Goal: Complete application form

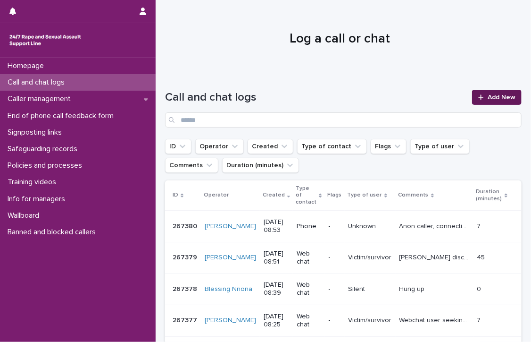
click at [488, 95] on span "Add New" at bounding box center [502, 97] width 28 height 7
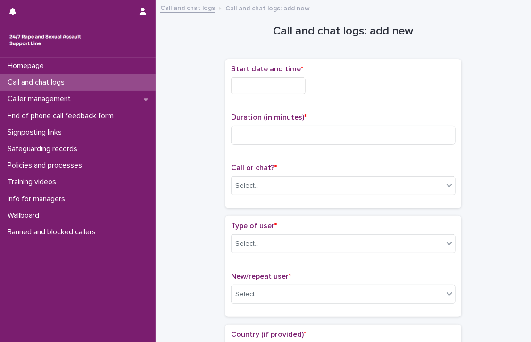
click at [279, 84] on input "text" at bounding box center [268, 85] width 75 height 17
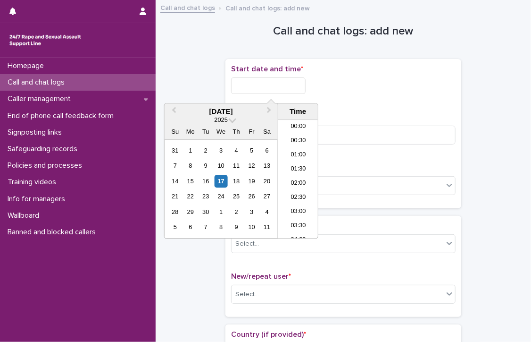
scroll to position [203, 0]
click at [297, 160] on li "08:30" at bounding box center [298, 165] width 40 height 14
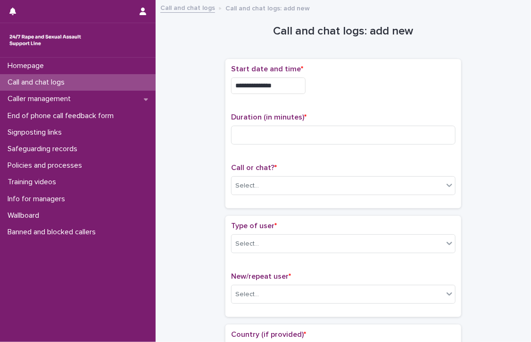
click at [292, 86] on input "**********" at bounding box center [268, 85] width 75 height 17
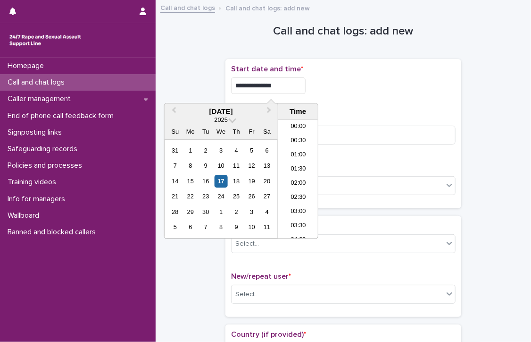
scroll to position [189, 0]
type input "**********"
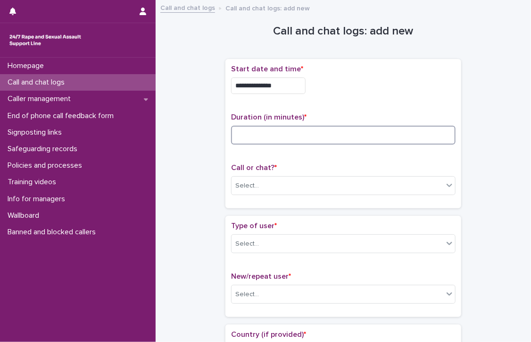
click at [355, 136] on input at bounding box center [343, 135] width 225 height 19
type input "**"
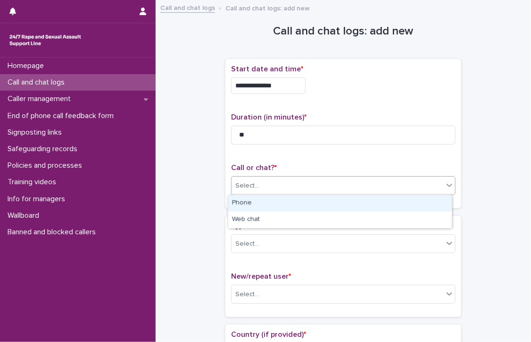
click at [309, 181] on div "Select..." at bounding box center [338, 186] width 212 height 16
click at [303, 198] on div "Phone" at bounding box center [340, 203] width 224 height 17
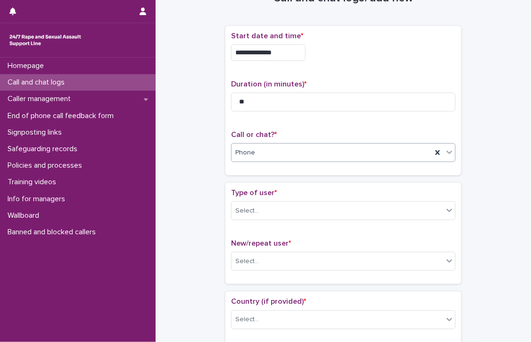
scroll to position [94, 0]
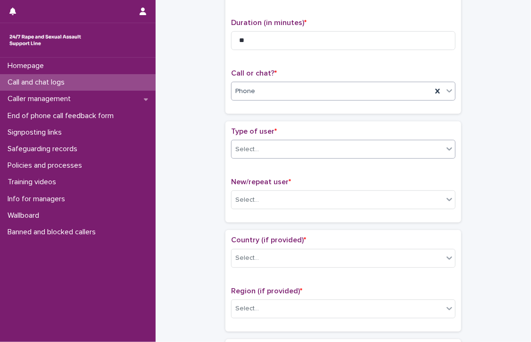
click at [294, 145] on div "Select..." at bounding box center [338, 150] width 212 height 16
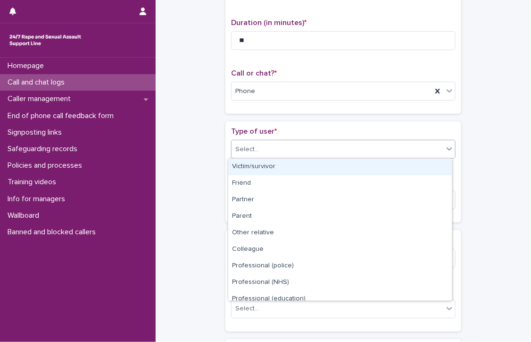
click at [294, 168] on div "Victim/survivor" at bounding box center [340, 167] width 224 height 17
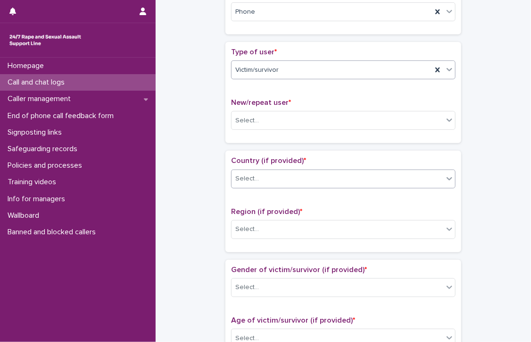
scroll to position [189, 0]
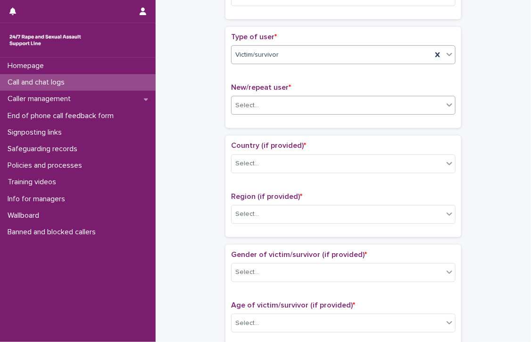
click at [260, 101] on div "Select..." at bounding box center [338, 106] width 212 height 16
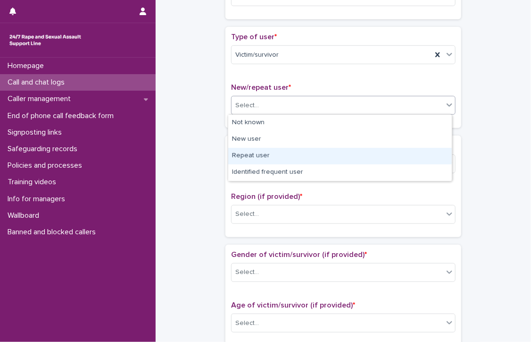
click at [264, 156] on div "Repeat user" at bounding box center [340, 156] width 224 height 17
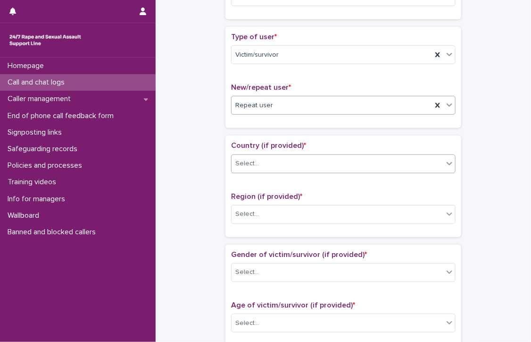
click at [264, 162] on div "Select..." at bounding box center [338, 164] width 212 height 16
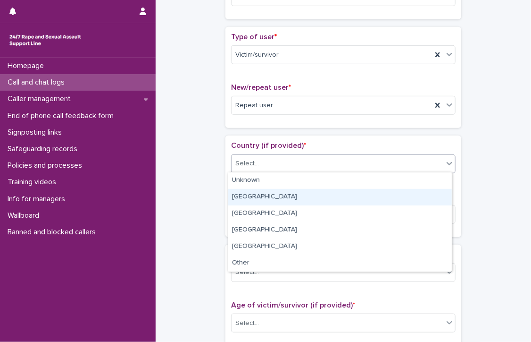
click at [257, 200] on div "[GEOGRAPHIC_DATA]" at bounding box center [340, 197] width 224 height 17
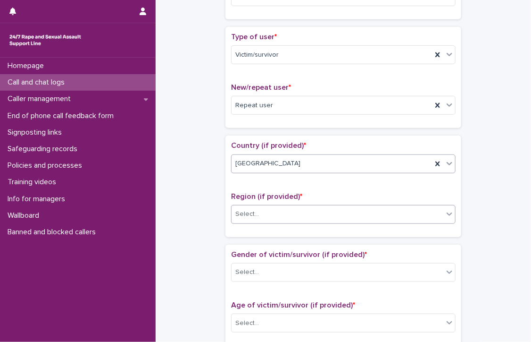
click at [259, 212] on div "Select..." at bounding box center [338, 214] width 212 height 16
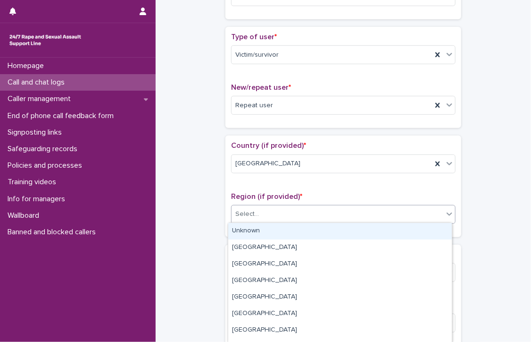
click at [263, 211] on div "Select..." at bounding box center [338, 214] width 212 height 16
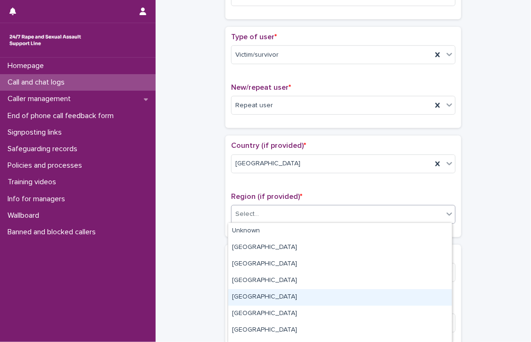
click at [255, 298] on div "[GEOGRAPHIC_DATA]" at bounding box center [340, 297] width 224 height 17
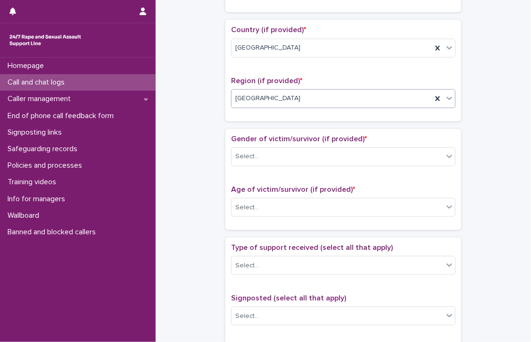
scroll to position [283, 0]
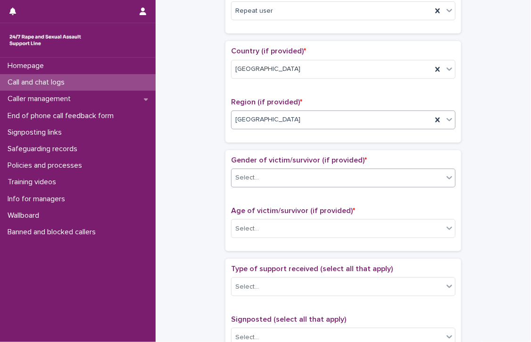
click at [264, 171] on div "Select..." at bounding box center [338, 178] width 212 height 16
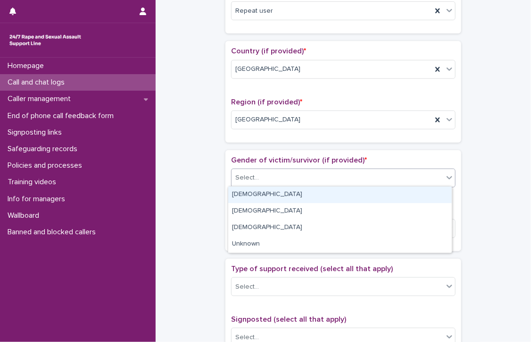
click at [262, 193] on div "[DEMOGRAPHIC_DATA]" at bounding box center [340, 194] width 224 height 17
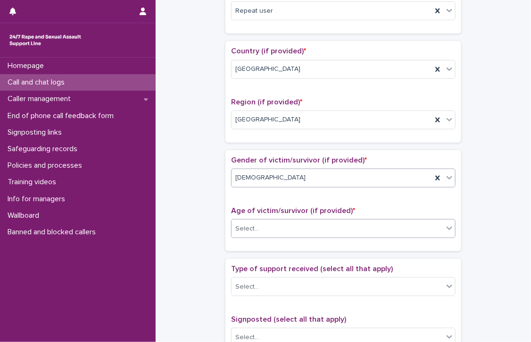
click at [263, 226] on div "Select..." at bounding box center [338, 229] width 212 height 16
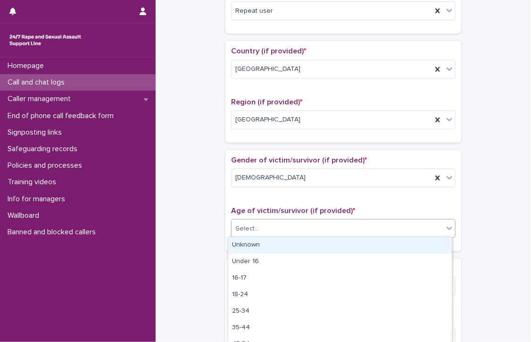
click at [268, 245] on div "Unknown" at bounding box center [340, 245] width 224 height 17
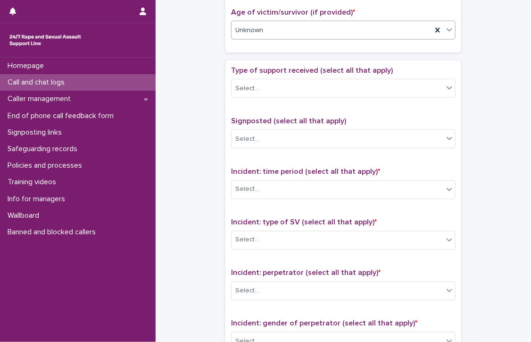
scroll to position [472, 0]
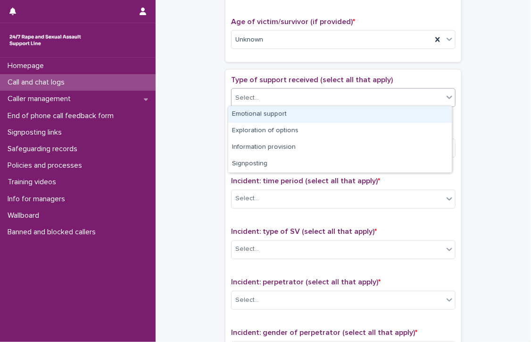
click at [257, 96] on div "Select..." at bounding box center [338, 98] width 212 height 16
click at [255, 112] on div "Emotional support" at bounding box center [340, 114] width 224 height 17
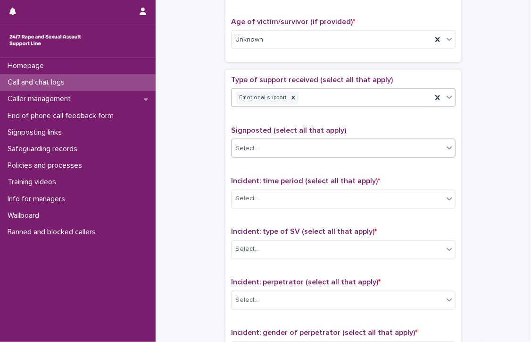
click at [274, 145] on div "Select..." at bounding box center [338, 149] width 212 height 16
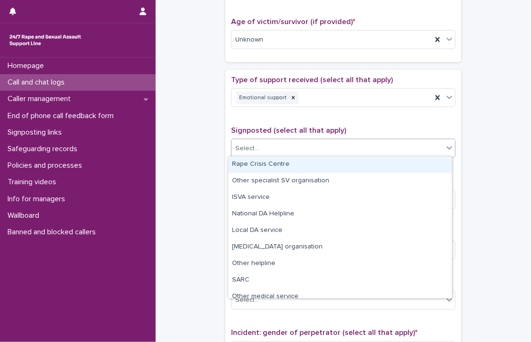
click at [196, 154] on div "**********" at bounding box center [343, 16] width 357 height 965
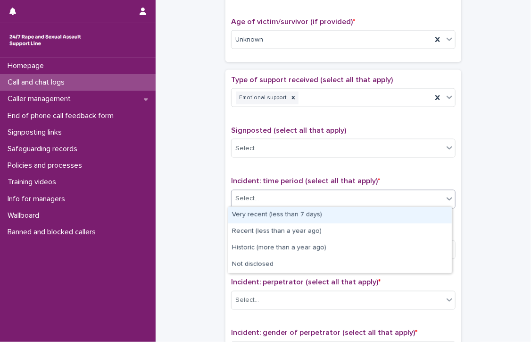
click at [302, 193] on div "Select..." at bounding box center [338, 199] width 212 height 16
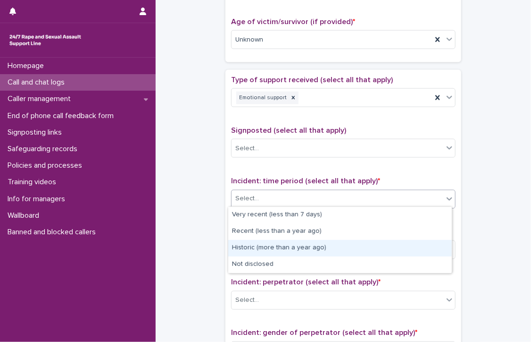
click at [328, 246] on div "Historic (more than a year ago)" at bounding box center [340, 248] width 224 height 17
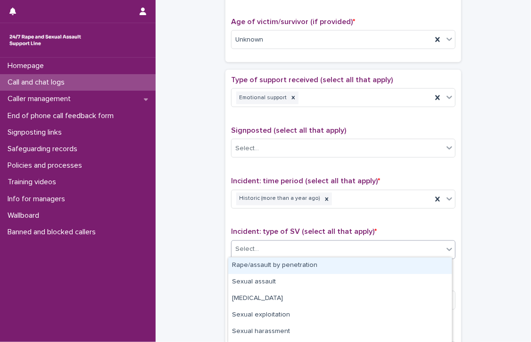
click at [328, 246] on div "Select..." at bounding box center [338, 250] width 212 height 16
click at [306, 266] on div "Rape/assault by penetration" at bounding box center [340, 265] width 224 height 17
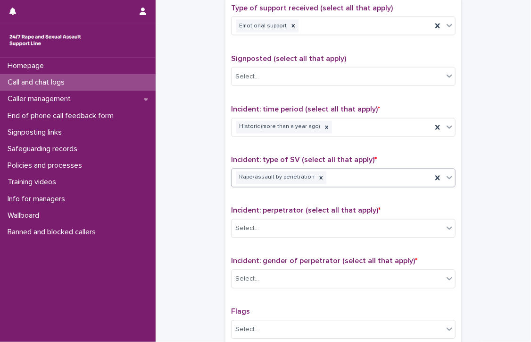
scroll to position [566, 0]
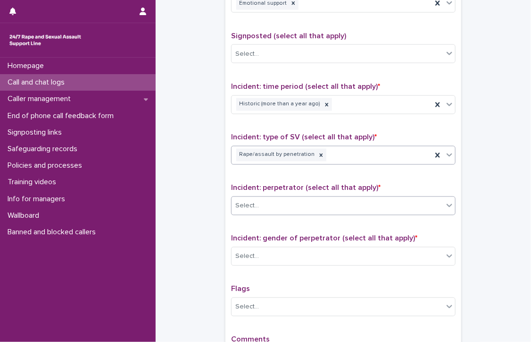
click at [277, 203] on div "Select..." at bounding box center [338, 206] width 212 height 16
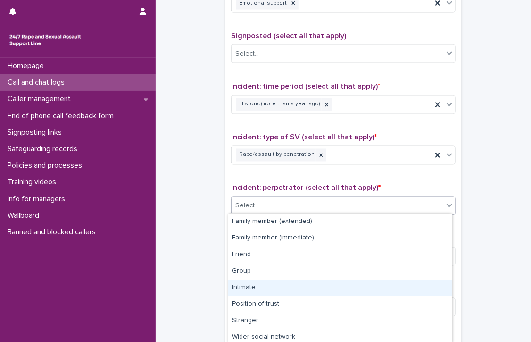
click at [260, 287] on div "Intimate" at bounding box center [340, 287] width 224 height 17
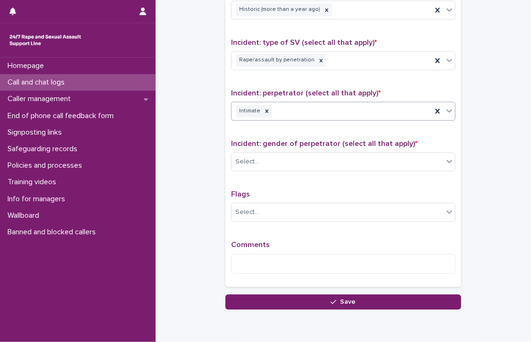
scroll to position [700, 0]
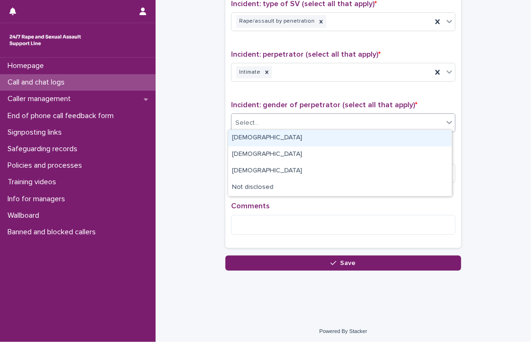
click at [286, 116] on div "Select..." at bounding box center [338, 123] width 212 height 16
click at [238, 136] on div "[DEMOGRAPHIC_DATA]" at bounding box center [340, 138] width 224 height 17
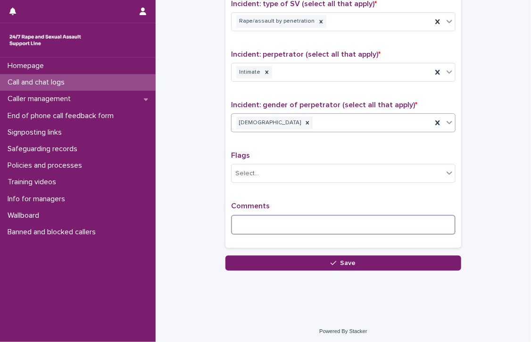
click at [254, 218] on textarea at bounding box center [343, 225] width 225 height 20
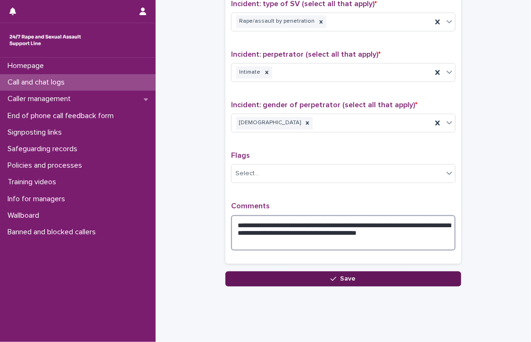
type textarea "**********"
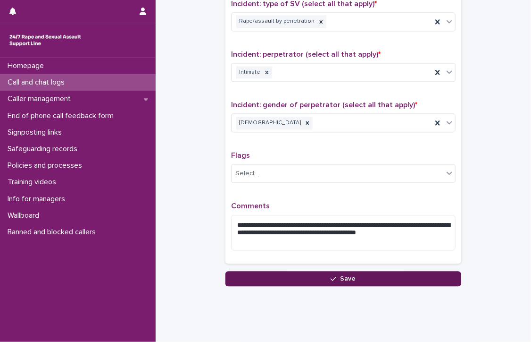
click at [332, 278] on icon "button" at bounding box center [334, 278] width 6 height 7
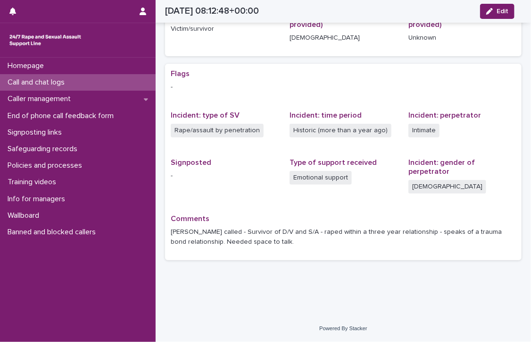
scroll to position [132, 0]
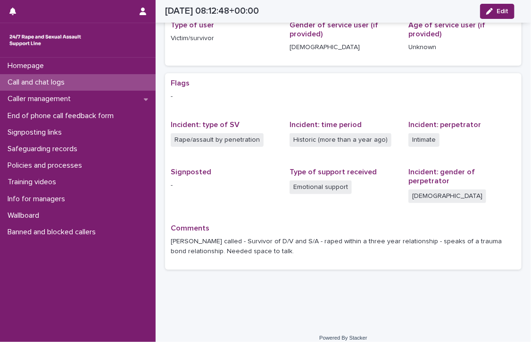
click at [31, 79] on p "Call and chat logs" at bounding box center [38, 82] width 68 height 9
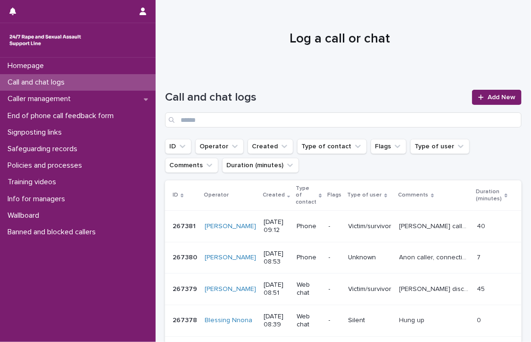
click at [43, 80] on p "Call and chat logs" at bounding box center [38, 82] width 68 height 9
